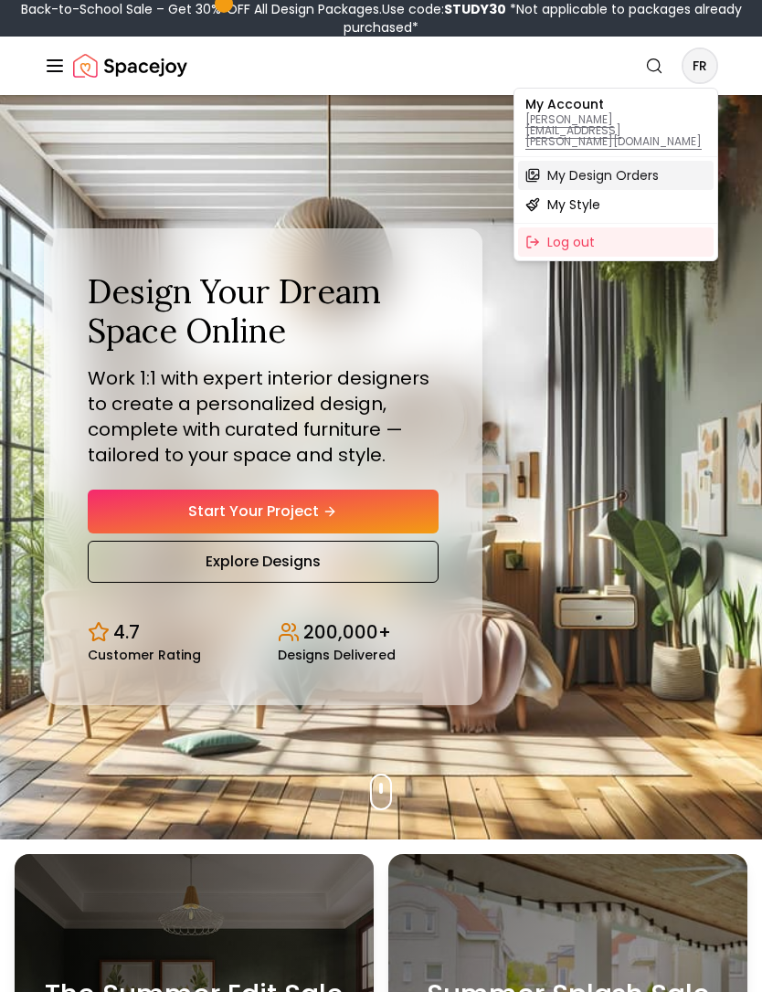
click at [645, 166] on span "My Design Orders" at bounding box center [602, 175] width 111 height 18
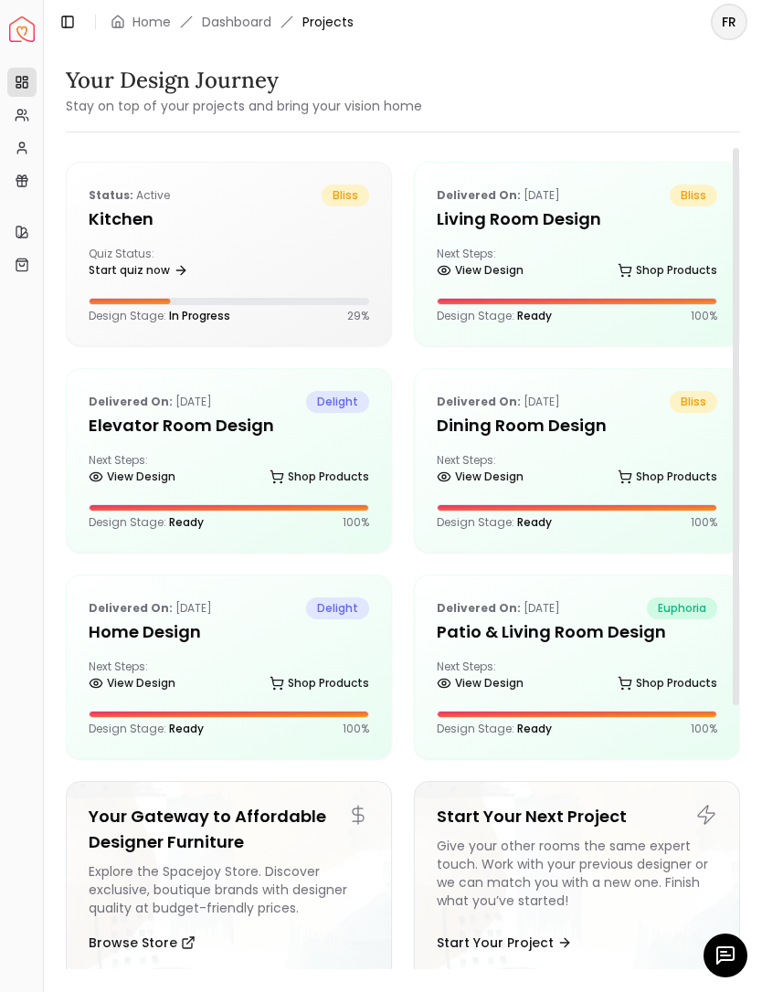
click at [556, 252] on div "Next Steps: View Design Shop Products" at bounding box center [577, 265] width 281 height 37
click at [178, 274] on icon at bounding box center [181, 270] width 15 height 15
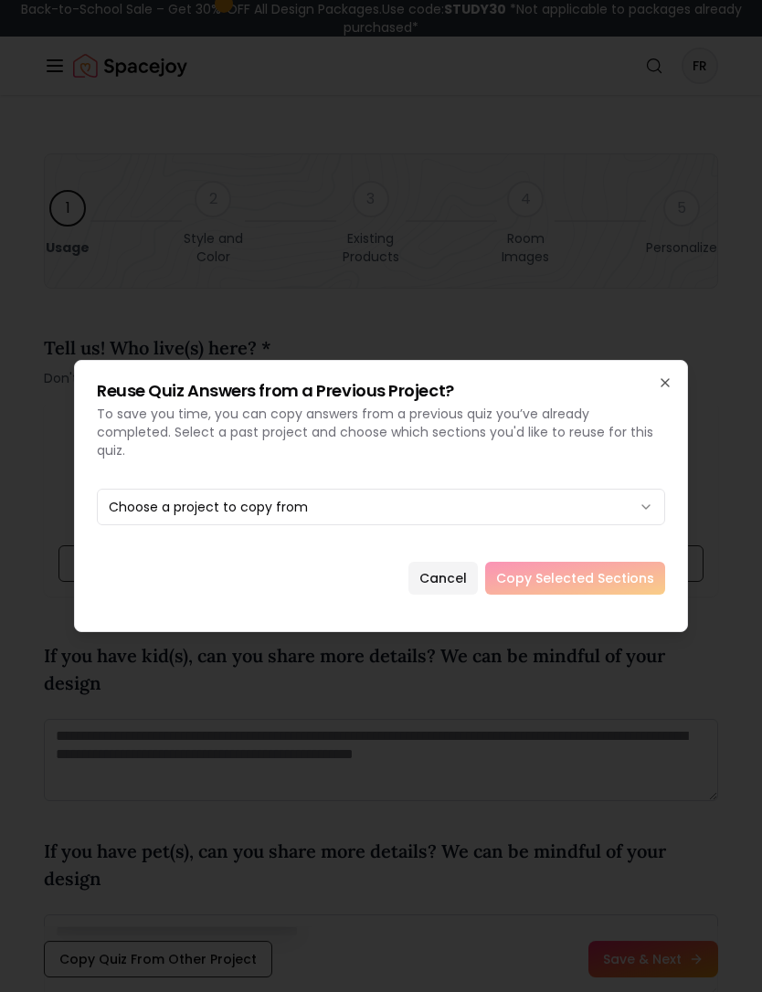
click at [671, 390] on icon "button" at bounding box center [665, 383] width 15 height 15
